Goal: Task Accomplishment & Management: Manage account settings

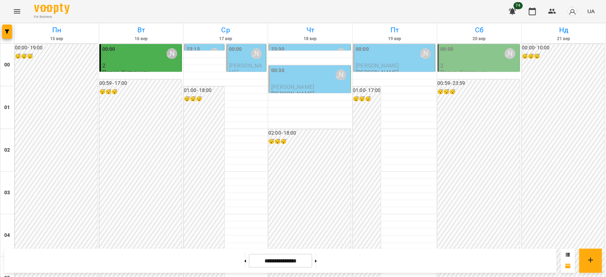
scroll to position [805, 0]
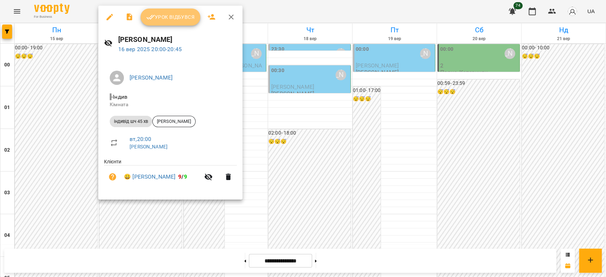
click at [170, 21] on span "Урок відбувся" at bounding box center [170, 17] width 48 height 9
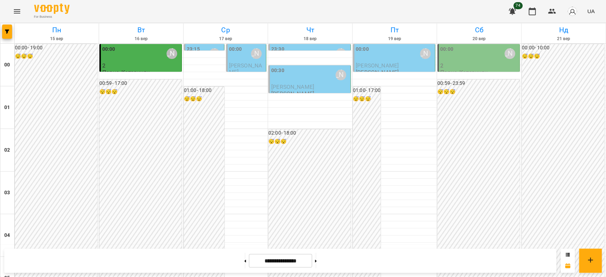
click at [260, 54] on div "[PERSON_NAME]" at bounding box center [256, 53] width 16 height 16
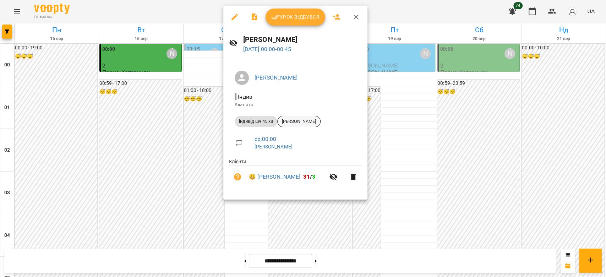
click at [296, 120] on span "[PERSON_NAME]" at bounding box center [299, 121] width 43 height 6
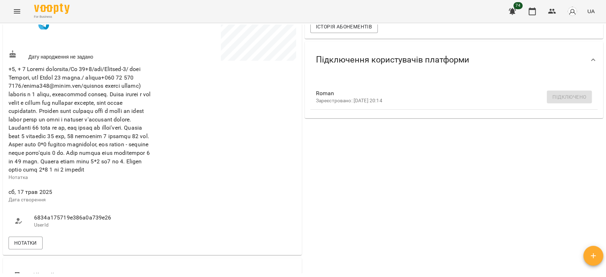
scroll to position [189, 0]
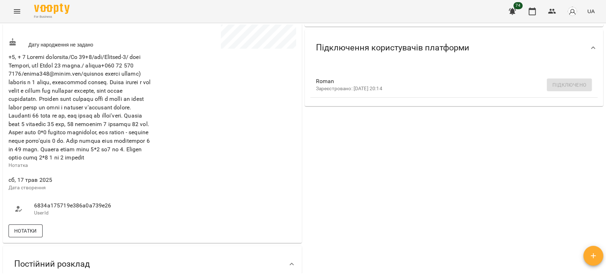
click at [35, 235] on span "Нотатки" at bounding box center [25, 231] width 23 height 9
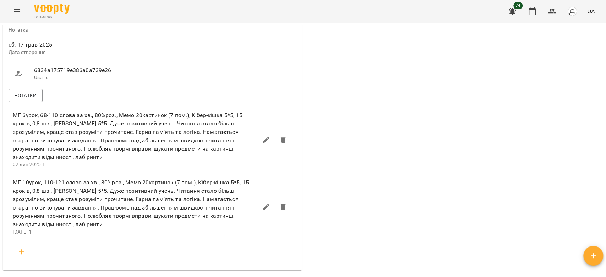
scroll to position [379, 0]
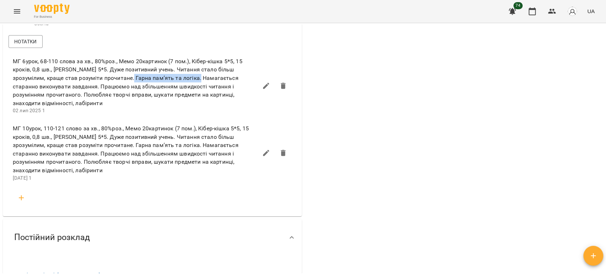
drag, startPoint x: 134, startPoint y: 90, endPoint x: 199, endPoint y: 90, distance: 64.6
click at [199, 89] on span "МГ 6урок, 68-110 слова за хв., 80%роз., Мемо 20картинок (7 пом.), Кібер-кішка 5…" at bounding box center [135, 82] width 245 height 50
click at [415, 144] on div "Актуальні абонементи ( 1 ) Швидкочитання: Індив 3м [DATE] - Ціна індивід шч 45 …" at bounding box center [454, 42] width 302 height 682
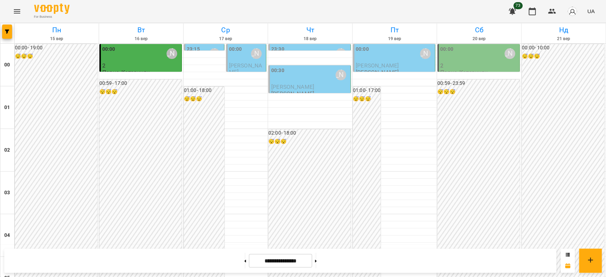
scroll to position [821, 0]
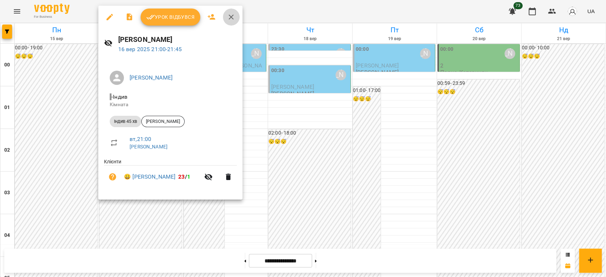
click at [230, 18] on icon "button" at bounding box center [231, 17] width 9 height 9
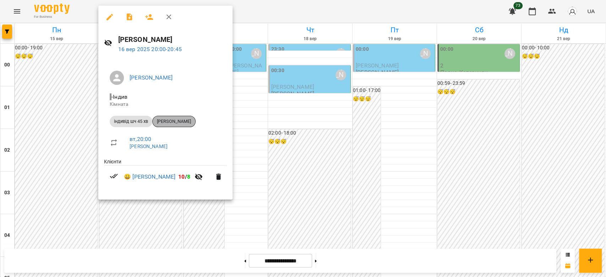
click at [176, 120] on span "[PERSON_NAME]" at bounding box center [174, 121] width 43 height 6
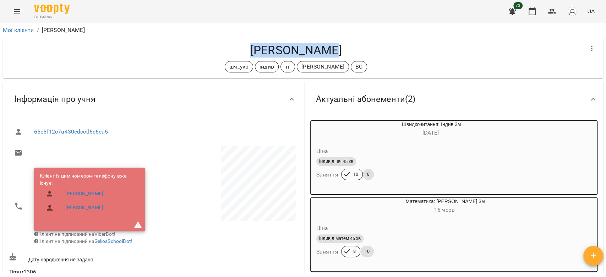
drag, startPoint x: 355, startPoint y: 49, endPoint x: 233, endPoint y: 51, distance: 121.5
click at [233, 51] on h4 "[PERSON_NAME]" at bounding box center [296, 50] width 575 height 15
copy h4 "[PERSON_NAME]"
